Goal: Information Seeking & Learning: Learn about a topic

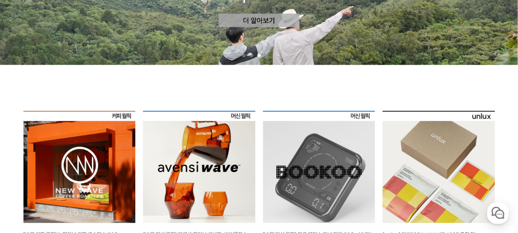
scroll to position [153, 0]
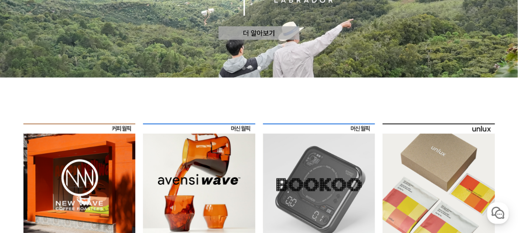
click at [87, 180] on img at bounding box center [79, 180] width 112 height 112
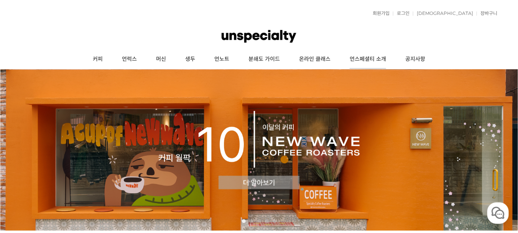
click at [372, 62] on link "언스페셜티 소개" at bounding box center [368, 59] width 56 height 19
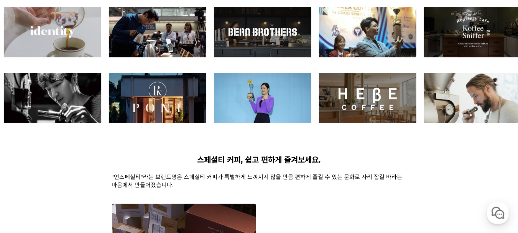
scroll to position [268, 0]
